Goal: Transaction & Acquisition: Purchase product/service

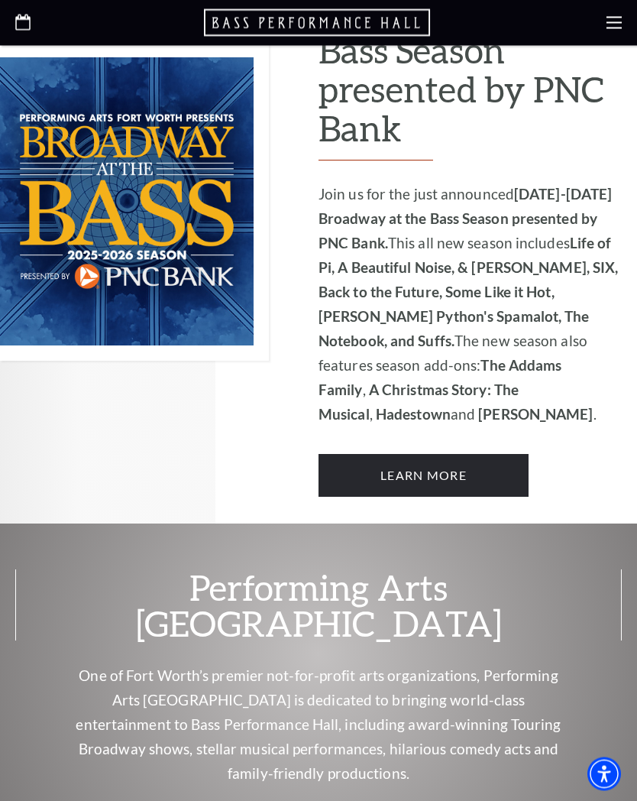
scroll to position [1008, 0]
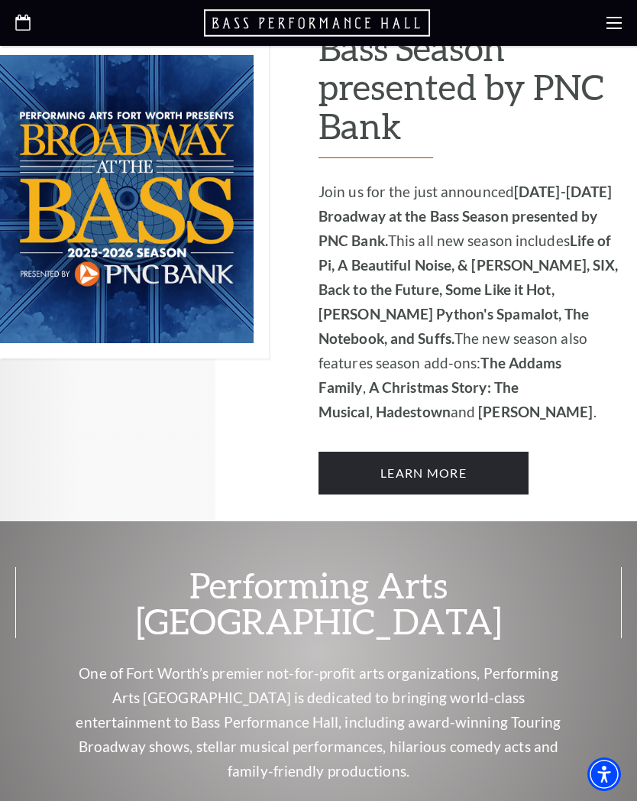
click at [471, 452] on link "Learn More" at bounding box center [424, 473] width 210 height 43
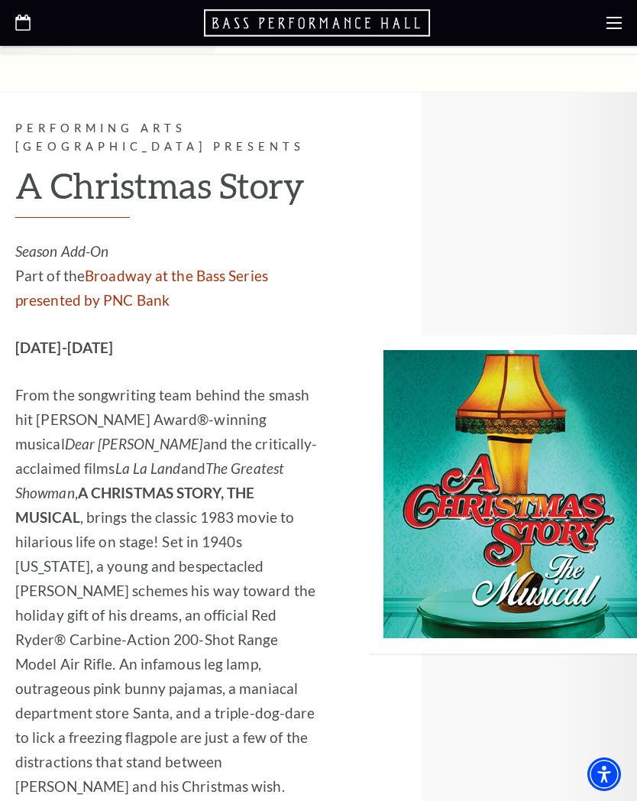
scroll to position [4721, 0]
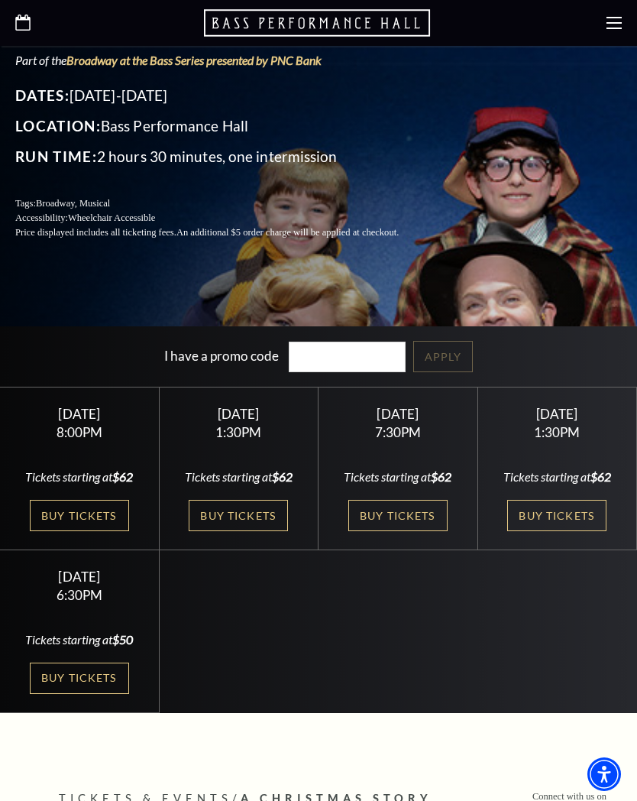
scroll to position [361, 0]
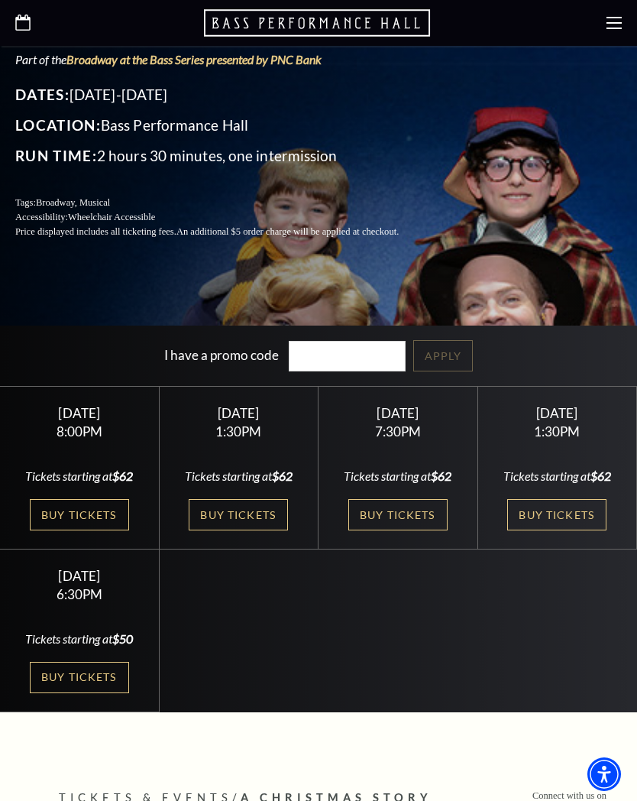
click at [239, 530] on link "Buy Tickets" at bounding box center [238, 514] width 99 height 31
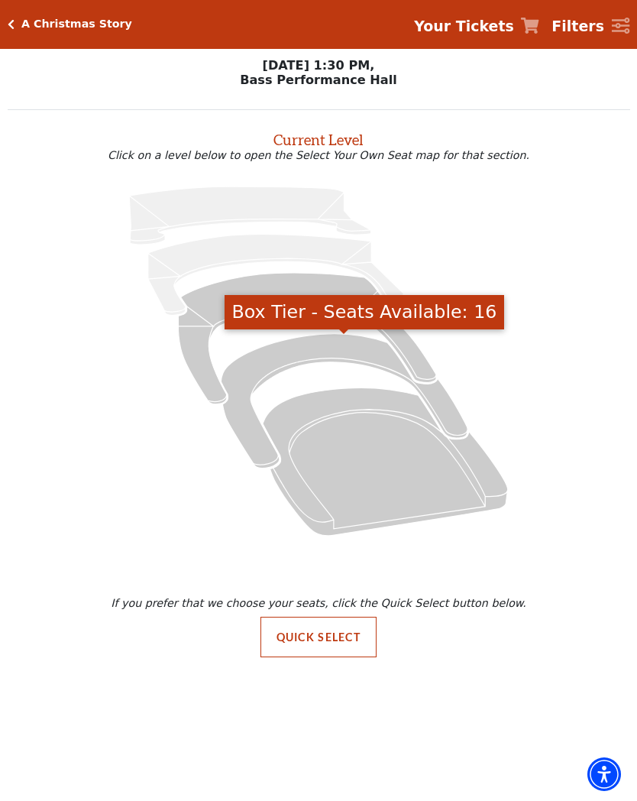
click at [309, 352] on icon "Box Tier - Seats Available: 16" at bounding box center [344, 400] width 247 height 134
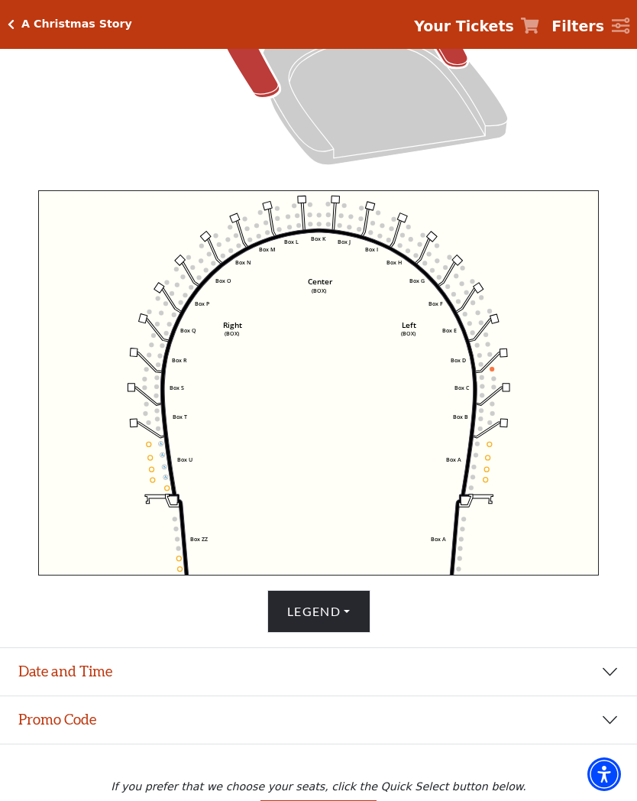
scroll to position [447, 0]
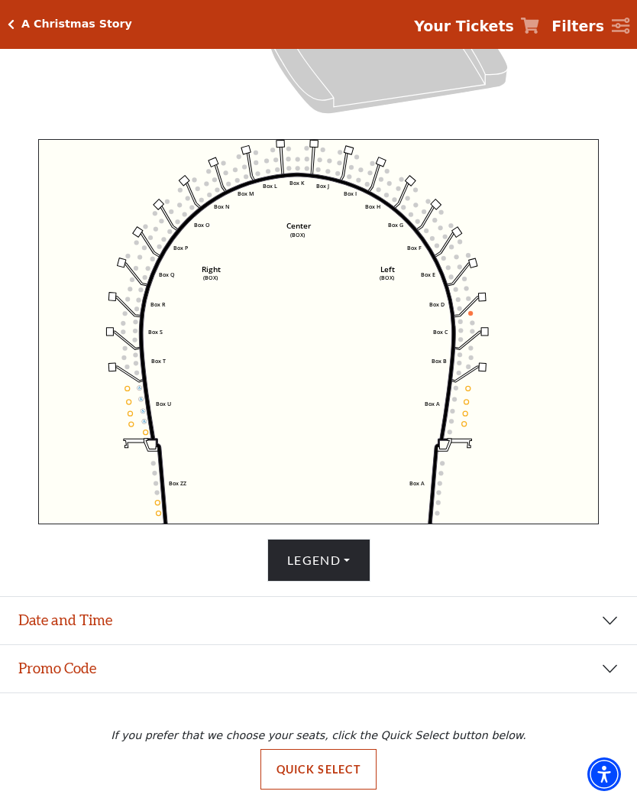
click at [471, 324] on circle at bounding box center [472, 322] width 5 height 5
click at [474, 312] on icon "Left (BOX) Right (BOX) Center (BOX) Box ZZ Box U Box T Box S Box R Box Q Box P …" at bounding box center [318, 331] width 561 height 385
click at [470, 316] on circle at bounding box center [470, 313] width 5 height 5
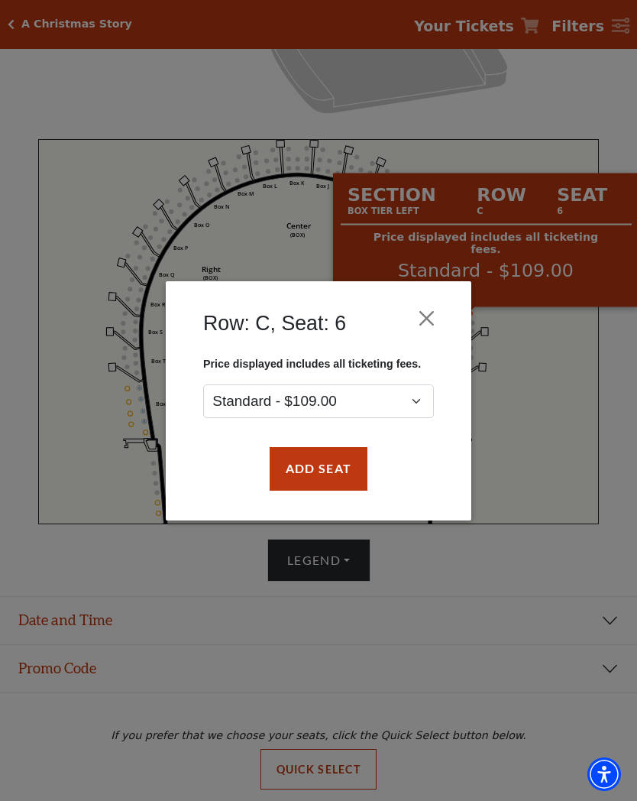
click at [545, 536] on div "Row: C, Seat: 6 Price displayed includes all ticketing fees. Standard - $109.00…" at bounding box center [318, 400] width 637 height 801
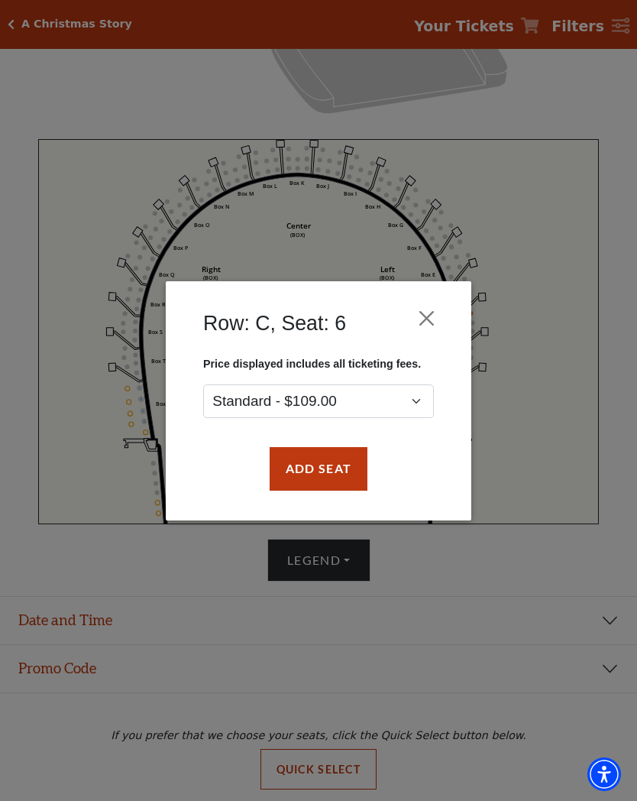
click at [558, 112] on div "Row: C, Seat: 6 Price displayed includes all ticketing fees. Standard - $109.00…" at bounding box center [318, 400] width 637 height 801
click at [425, 309] on button "Close" at bounding box center [427, 317] width 29 height 29
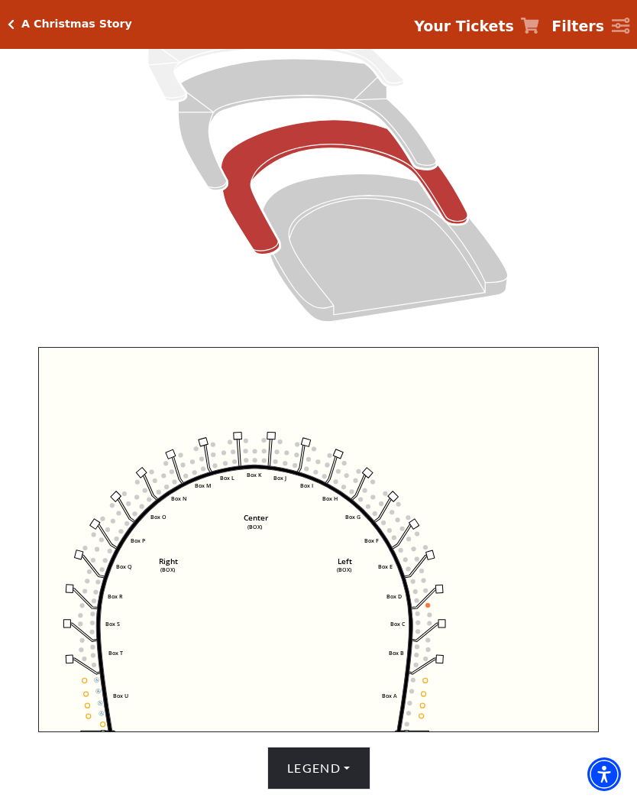
scroll to position [235, 0]
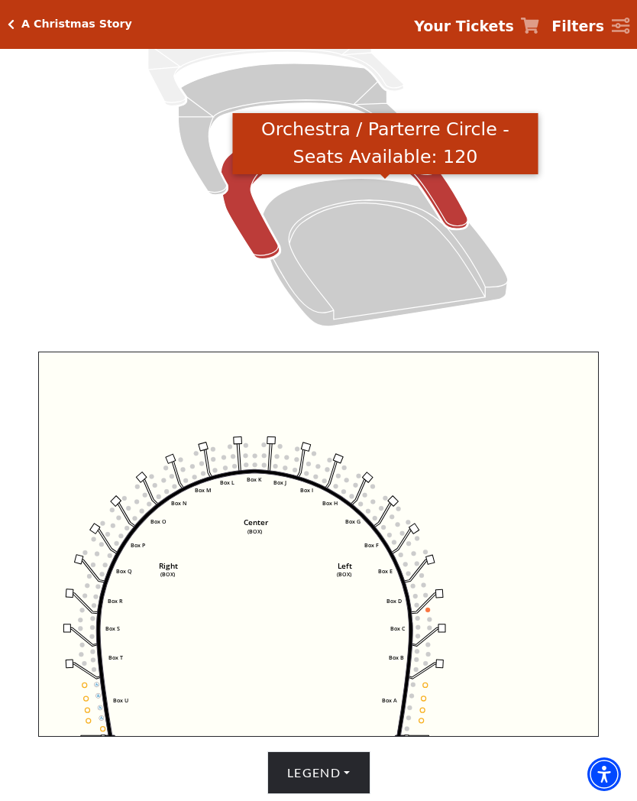
click at [378, 251] on icon "Orchestra / Parterre Circle - Seats Available: 120" at bounding box center [385, 252] width 245 height 147
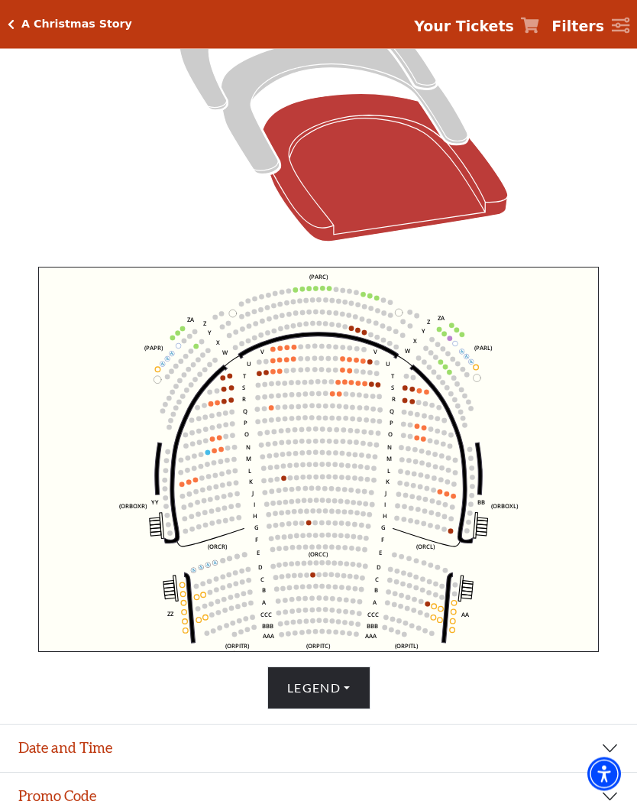
scroll to position [319, 0]
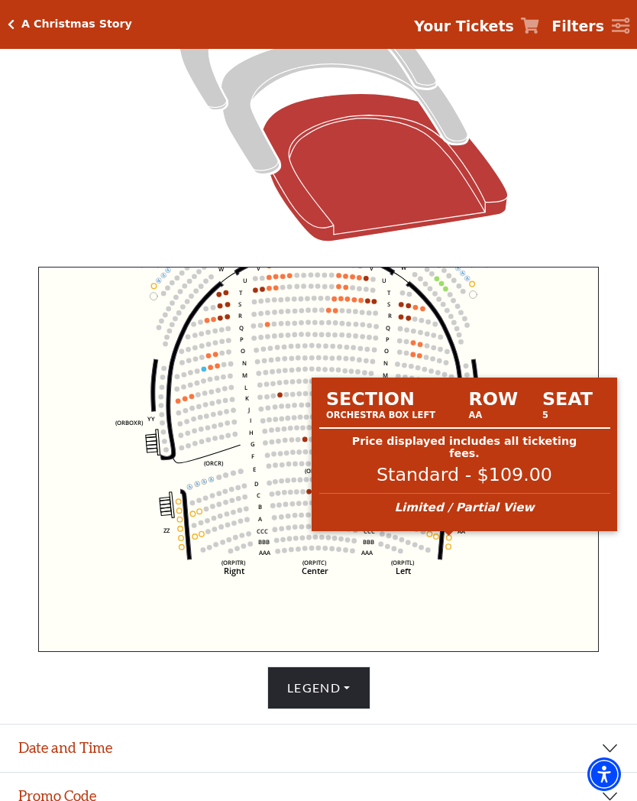
click at [448, 538] on circle at bounding box center [448, 537] width 5 height 5
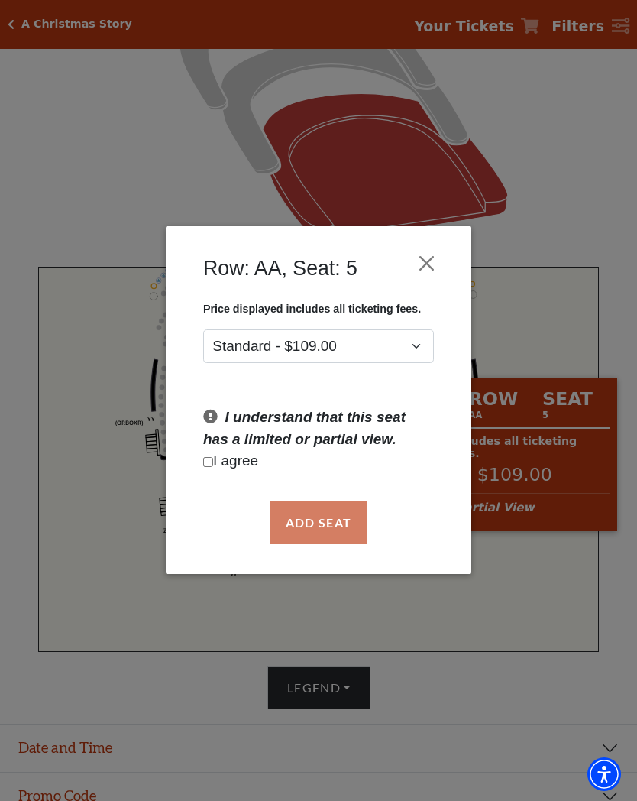
click at [572, 264] on div "Row: AA, Seat: 5 Price displayed includes all ticketing fees. Standard - $109.0…" at bounding box center [318, 400] width 637 height 801
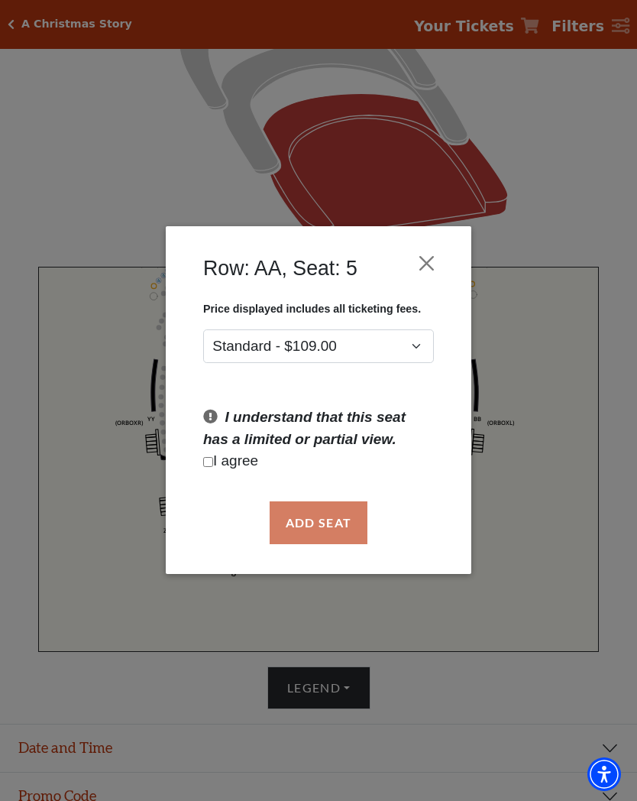
click at [421, 266] on button "Close" at bounding box center [427, 263] width 29 height 29
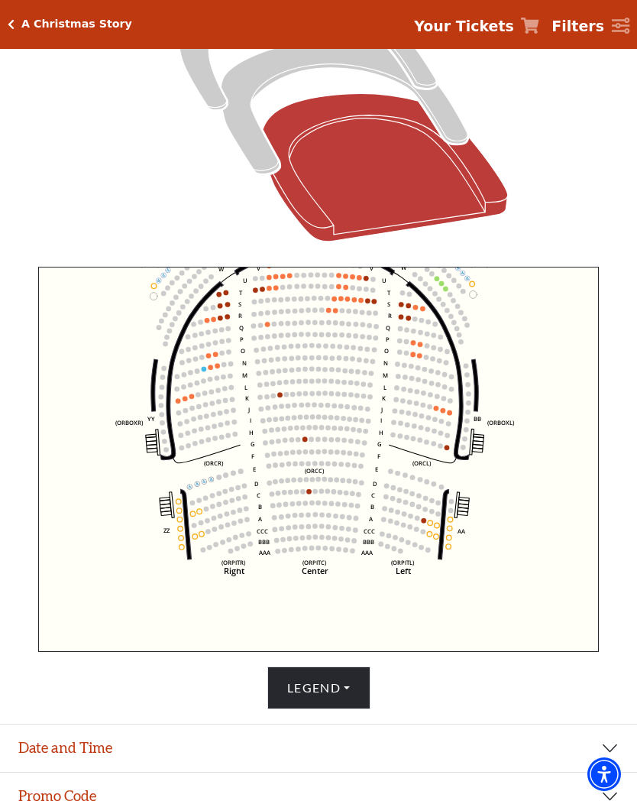
click at [315, 494] on circle at bounding box center [314, 491] width 5 height 5
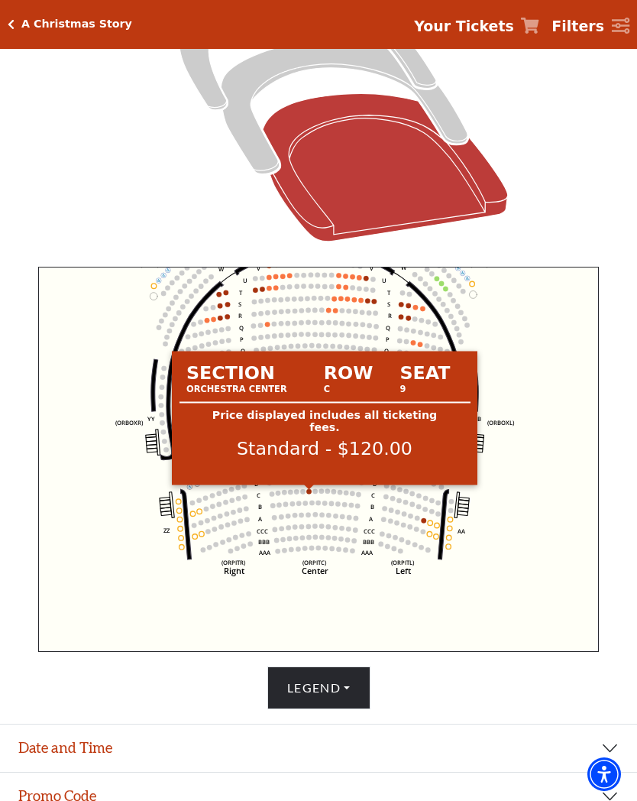
click at [310, 492] on circle at bounding box center [308, 491] width 5 height 5
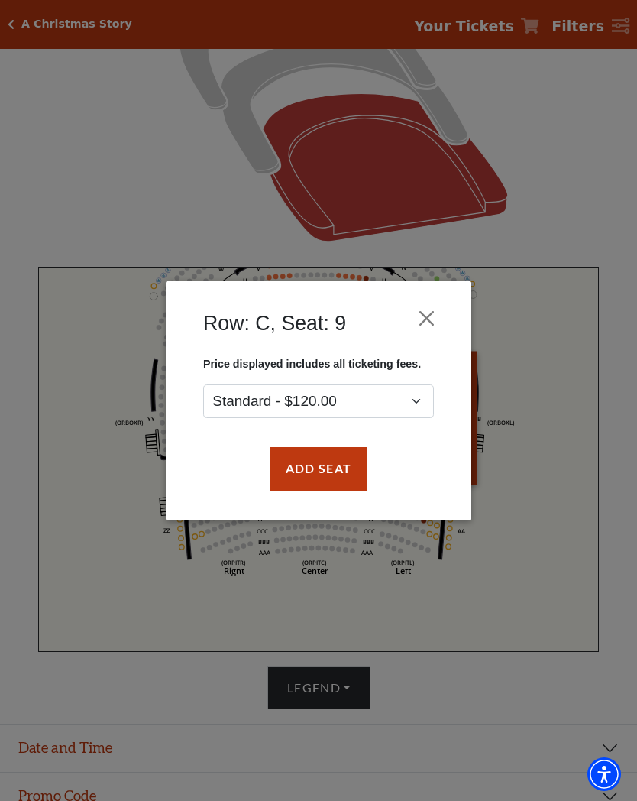
click at [433, 312] on button "Close" at bounding box center [427, 317] width 29 height 29
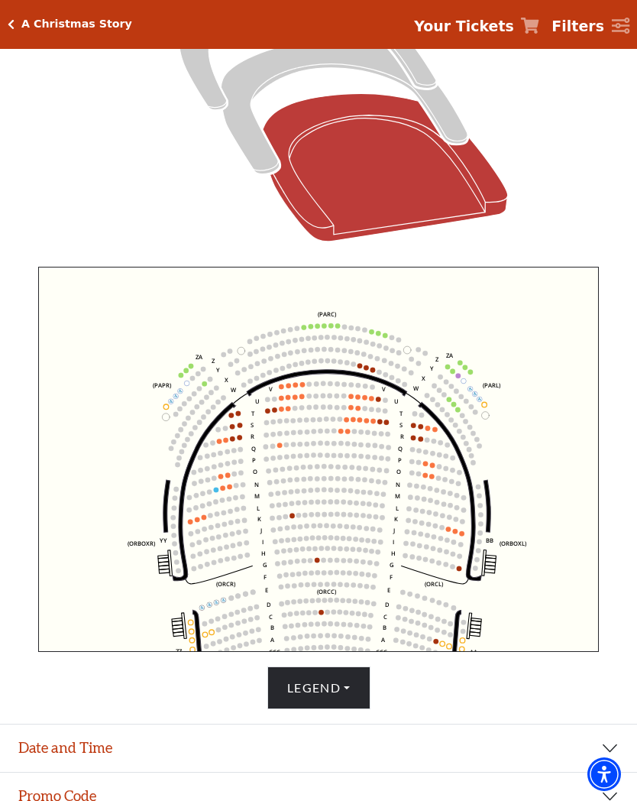
click at [463, 404] on icon "Left (ORPITL) Right (ORPITR) Center (ORPITC) ZZ AA YY BB ZA ZA (ORCL) (ORCR) (O…" at bounding box center [318, 459] width 561 height 385
click at [455, 403] on icon "Left (ORPITL) Right (ORPITR) Center (ORPITC) ZZ AA YY BB ZA ZA (ORCL) (ORCR) (O…" at bounding box center [318, 459] width 561 height 385
click at [458, 401] on icon "Left (ORPITL) Right (ORPITR) Center (ORPITC) ZZ AA YY BB ZA ZA (ORCL) (ORCR) (O…" at bounding box center [318, 459] width 561 height 385
click at [459, 403] on icon "Left (ORPITL) Right (ORPITR) Center (ORPITC) ZZ AA YY BB ZA ZA (ORCL) (ORCR) (O…" at bounding box center [318, 459] width 561 height 385
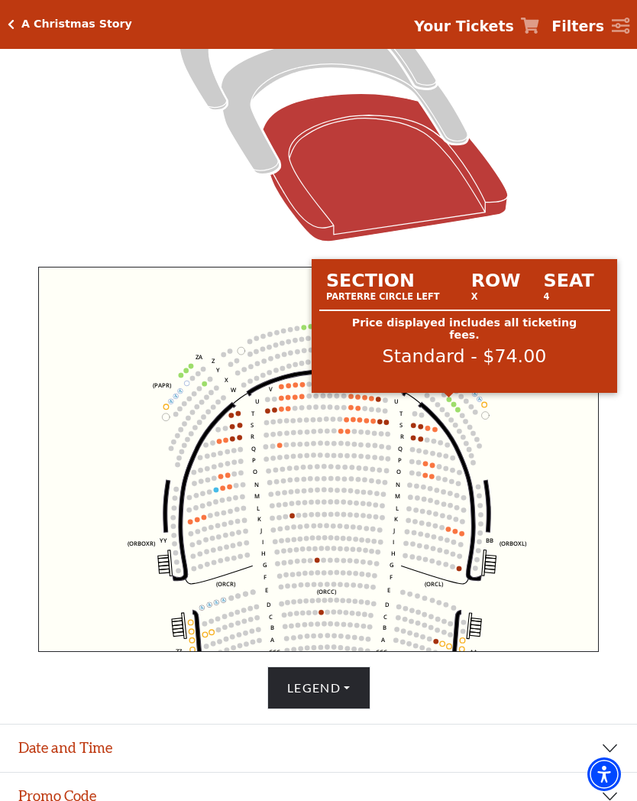
click at [449, 400] on circle at bounding box center [449, 399] width 5 height 5
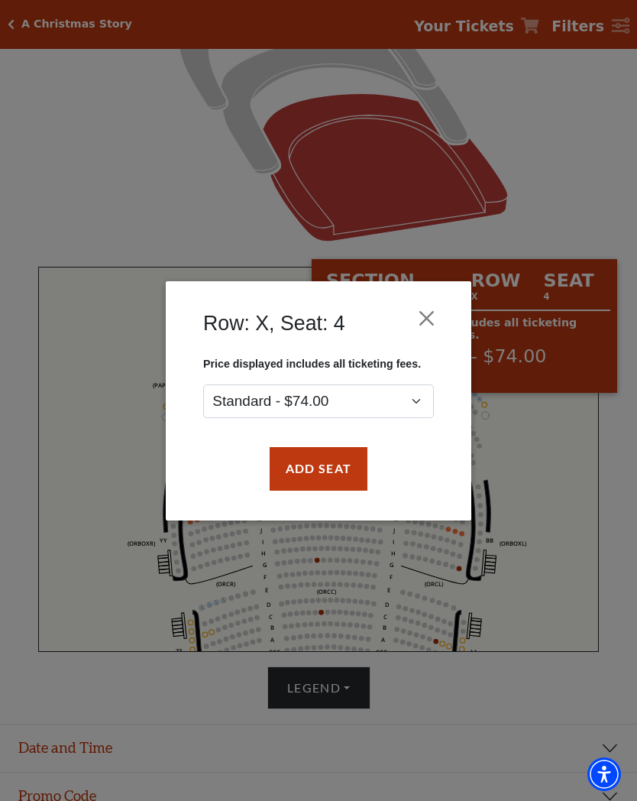
click at [428, 317] on button "Close" at bounding box center [427, 317] width 29 height 29
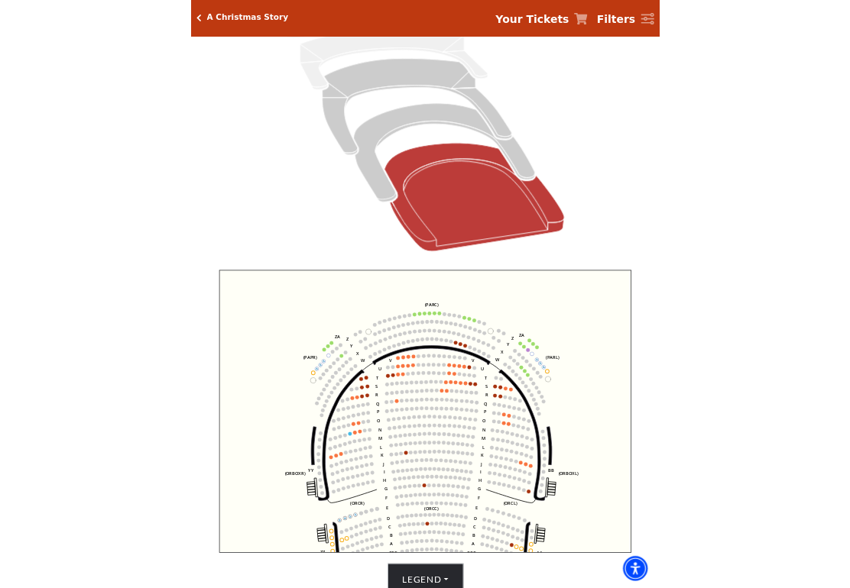
scroll to position [143, 0]
